Goal: Information Seeking & Learning: Learn about a topic

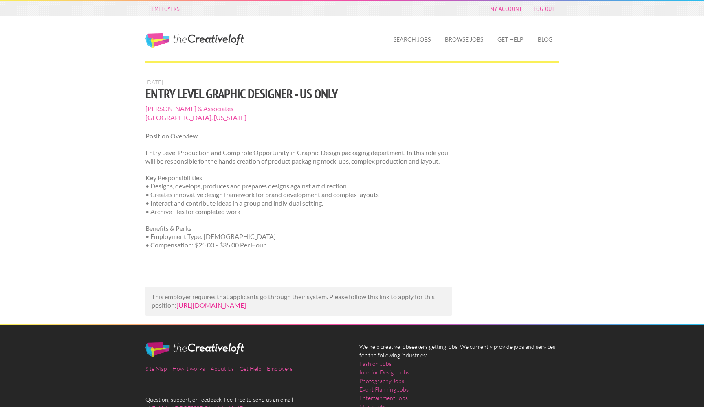
click at [246, 309] on link "[URL][DOMAIN_NAME]" at bounding box center [211, 306] width 70 height 8
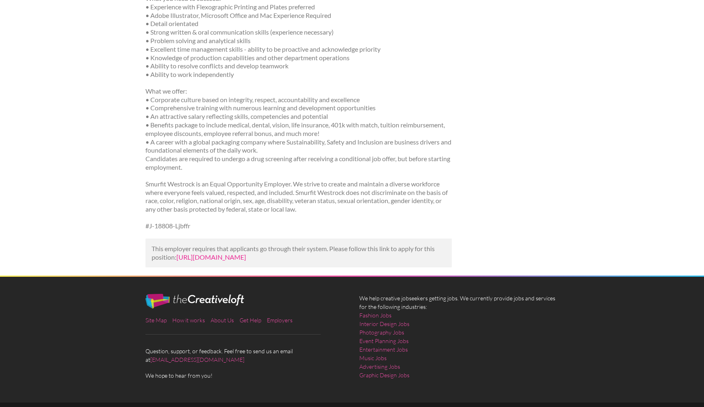
scroll to position [348, 0]
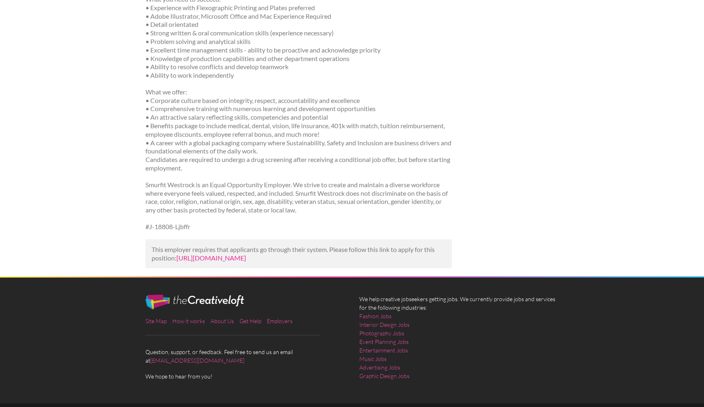
click at [246, 254] on link "[URL][DOMAIN_NAME]" at bounding box center [211, 258] width 70 height 8
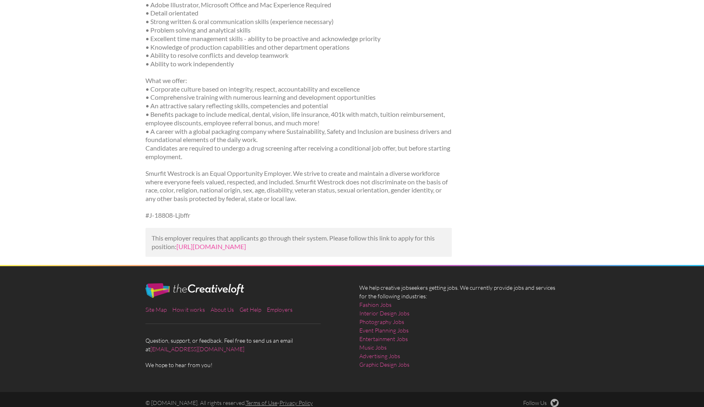
scroll to position [359, 0]
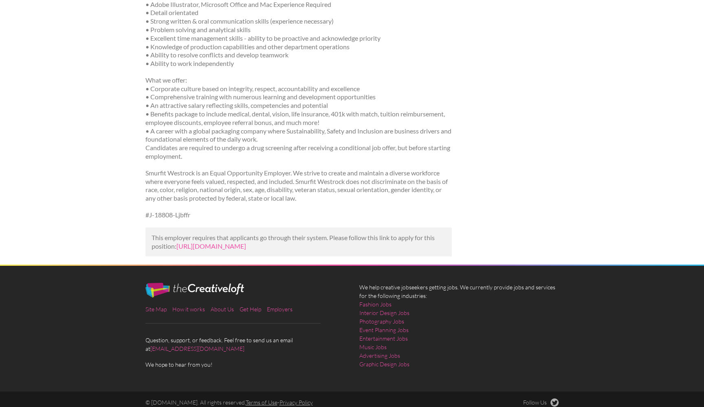
scroll to position [359, 0]
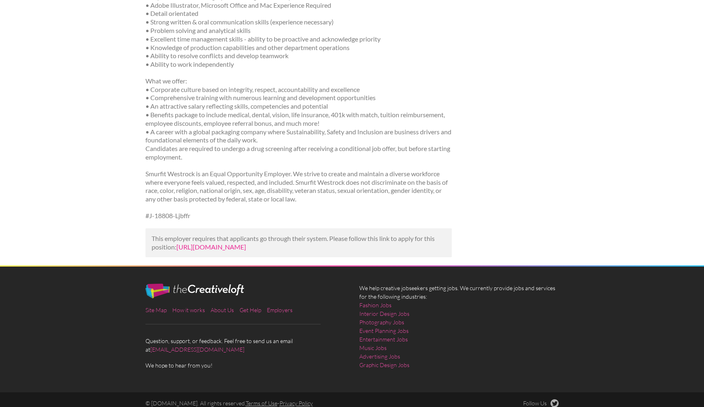
click at [246, 243] on link "https://www.adzuna.com/details/5297569956?utm_campaign=google_jobs_apply&utm_so…" at bounding box center [211, 247] width 70 height 8
